Goal: Find specific page/section: Find specific page/section

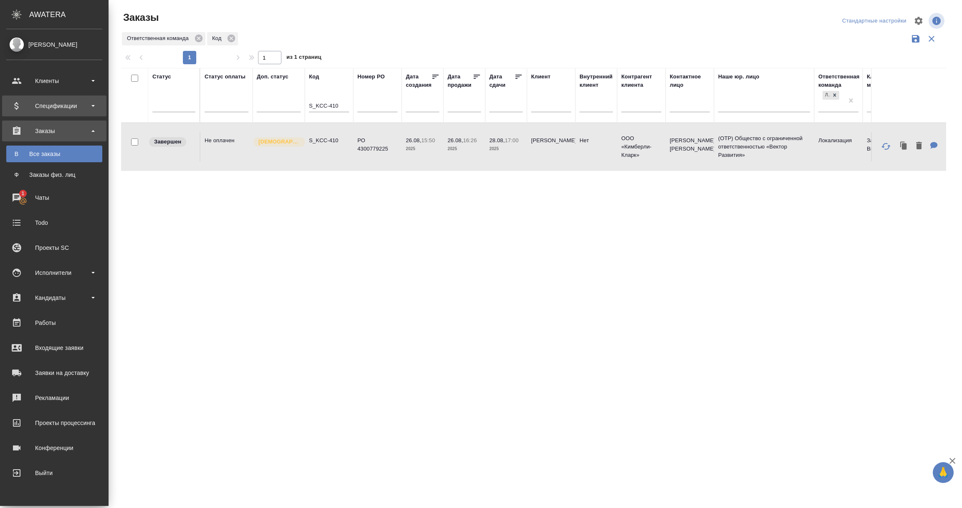
click at [50, 104] on div "Спецификации" at bounding box center [54, 106] width 96 height 13
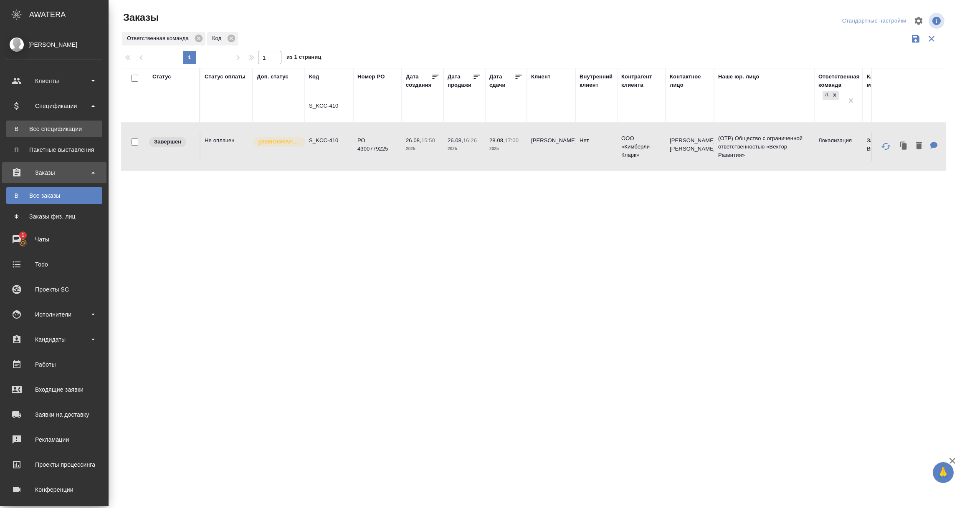
click at [45, 126] on div "Все спецификации" at bounding box center [54, 129] width 88 height 8
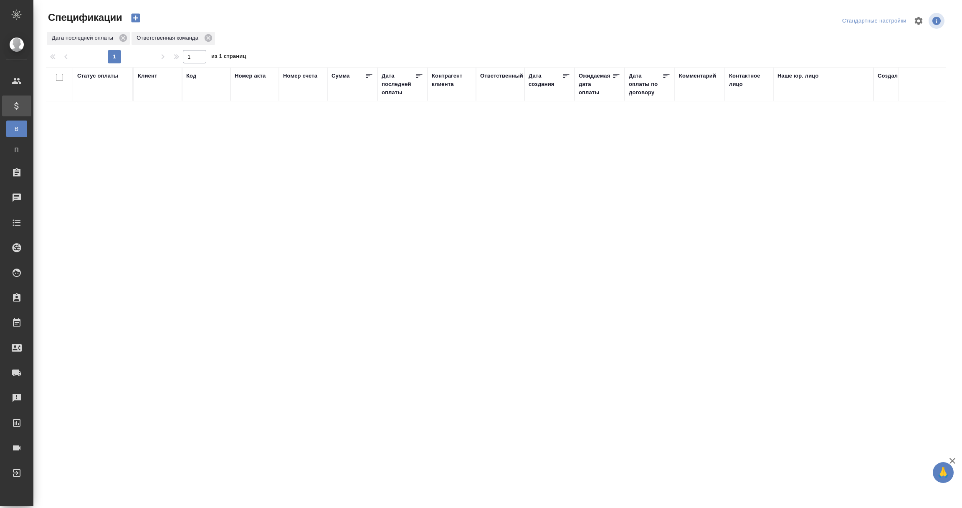
click at [401, 88] on div "Дата последней оплаты" at bounding box center [398, 84] width 33 height 25
select select "8"
click at [407, 104] on input "1.09-2.09" at bounding box center [405, 106] width 37 height 12
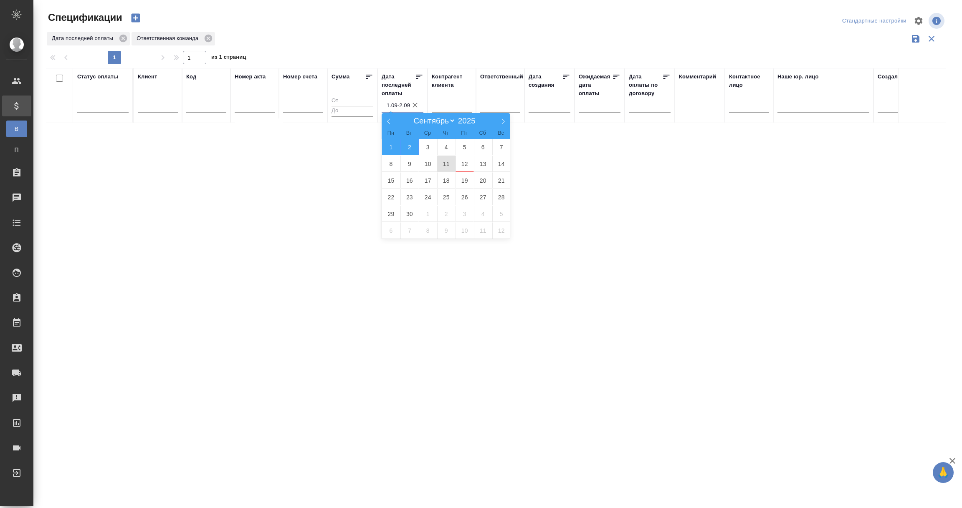
click at [438, 164] on span "11" at bounding box center [446, 164] width 18 height 16
click at [466, 164] on span "12" at bounding box center [464, 164] width 18 height 16
type div "2025-09-10T21:00:00.000Z — 2025-09-11T21:00:00.000Z"
type input "11.09-12.09"
